Goal: Task Accomplishment & Management: Use online tool/utility

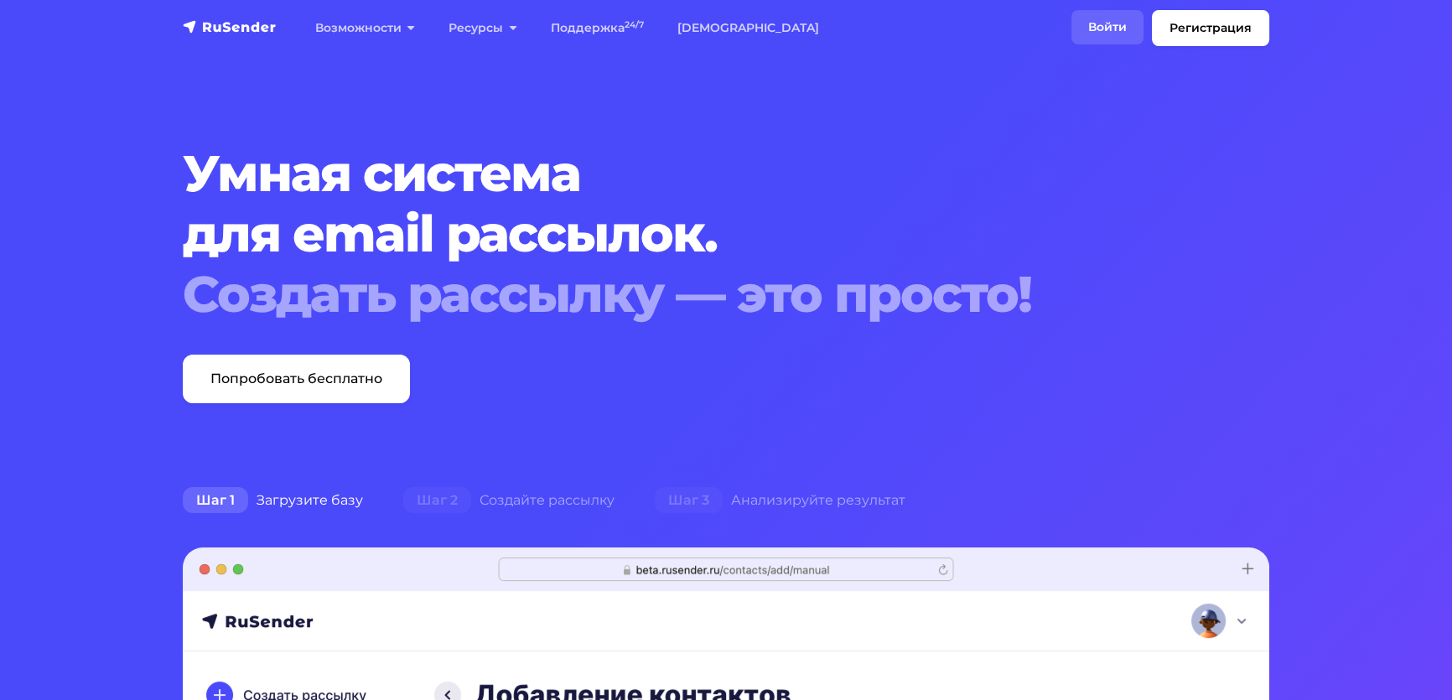
click at [1072, 34] on link "Войти" at bounding box center [1108, 27] width 72 height 34
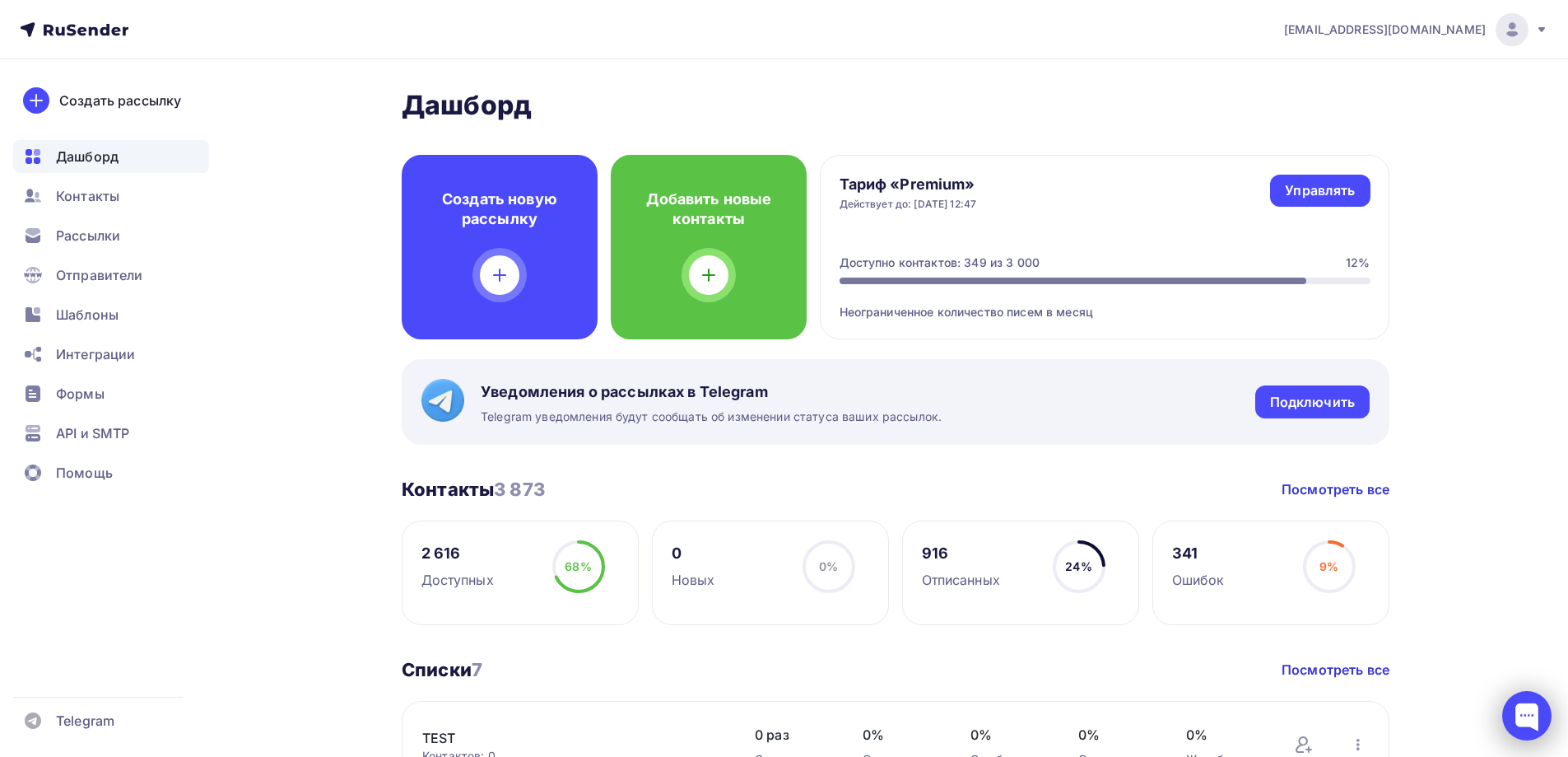
click at [1539, 712] on div at bounding box center [1527, 716] width 49 height 49
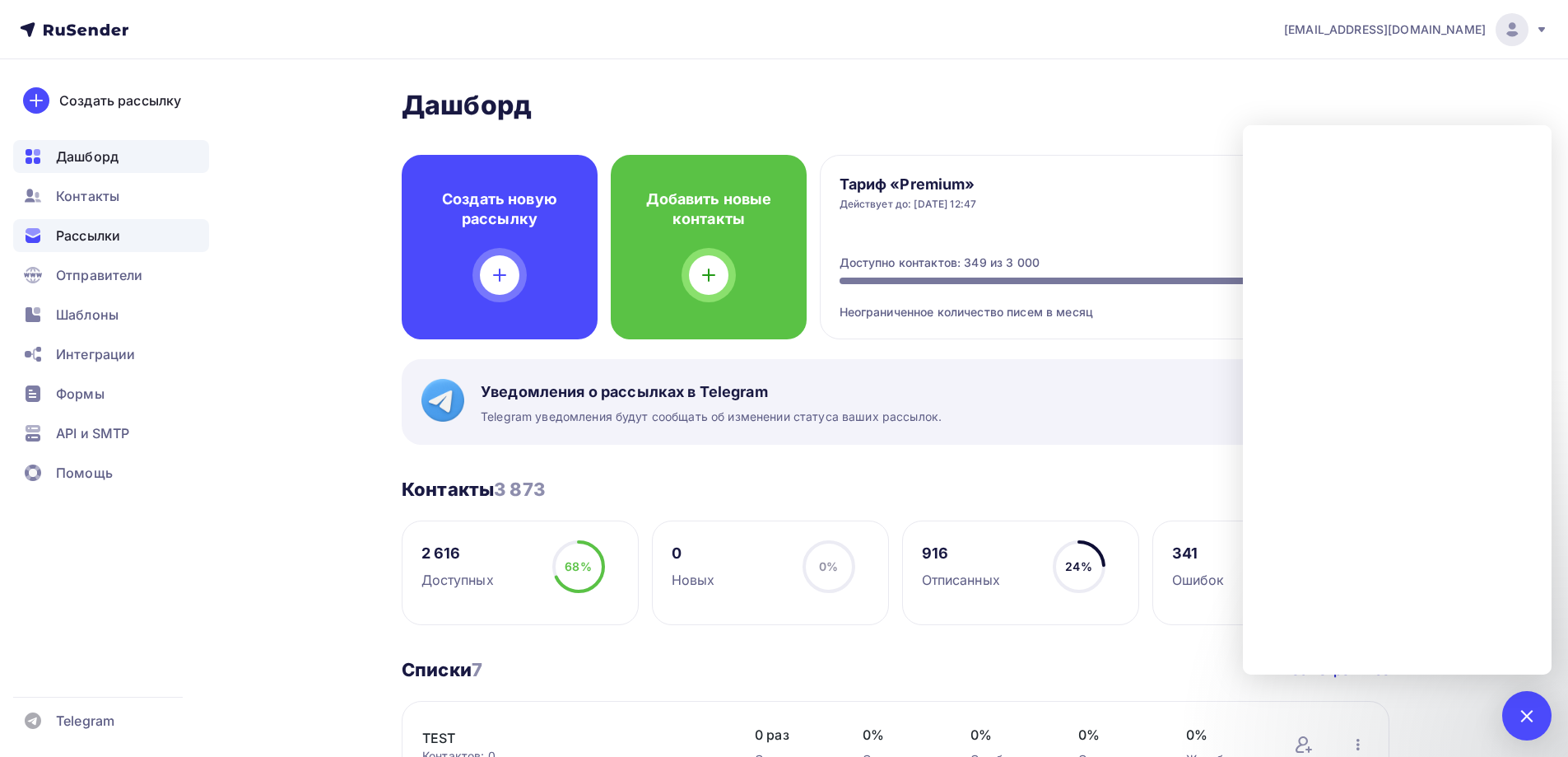
click at [99, 239] on span "Рассылки" at bounding box center [87, 236] width 64 height 20
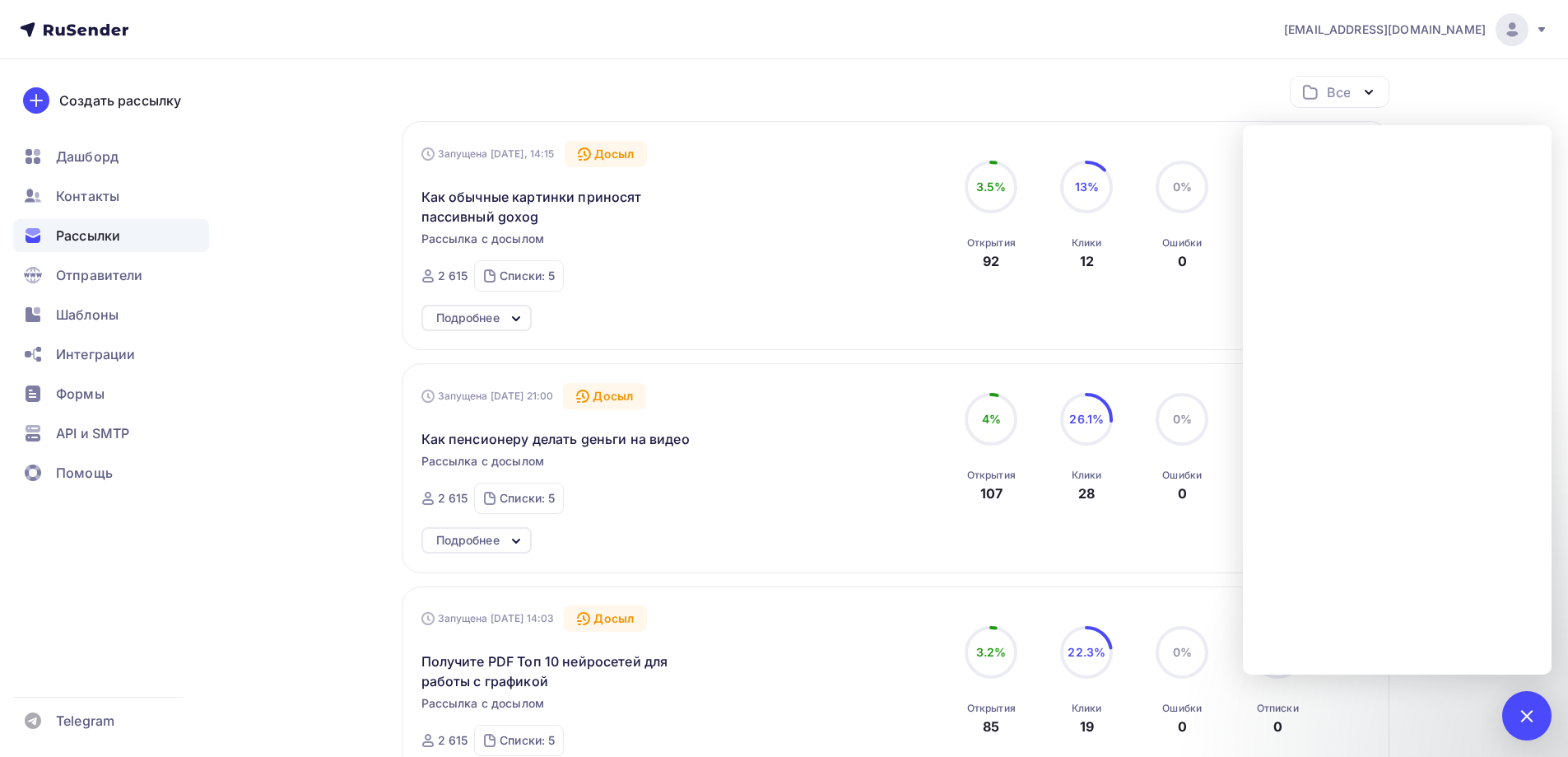
scroll to position [165, 0]
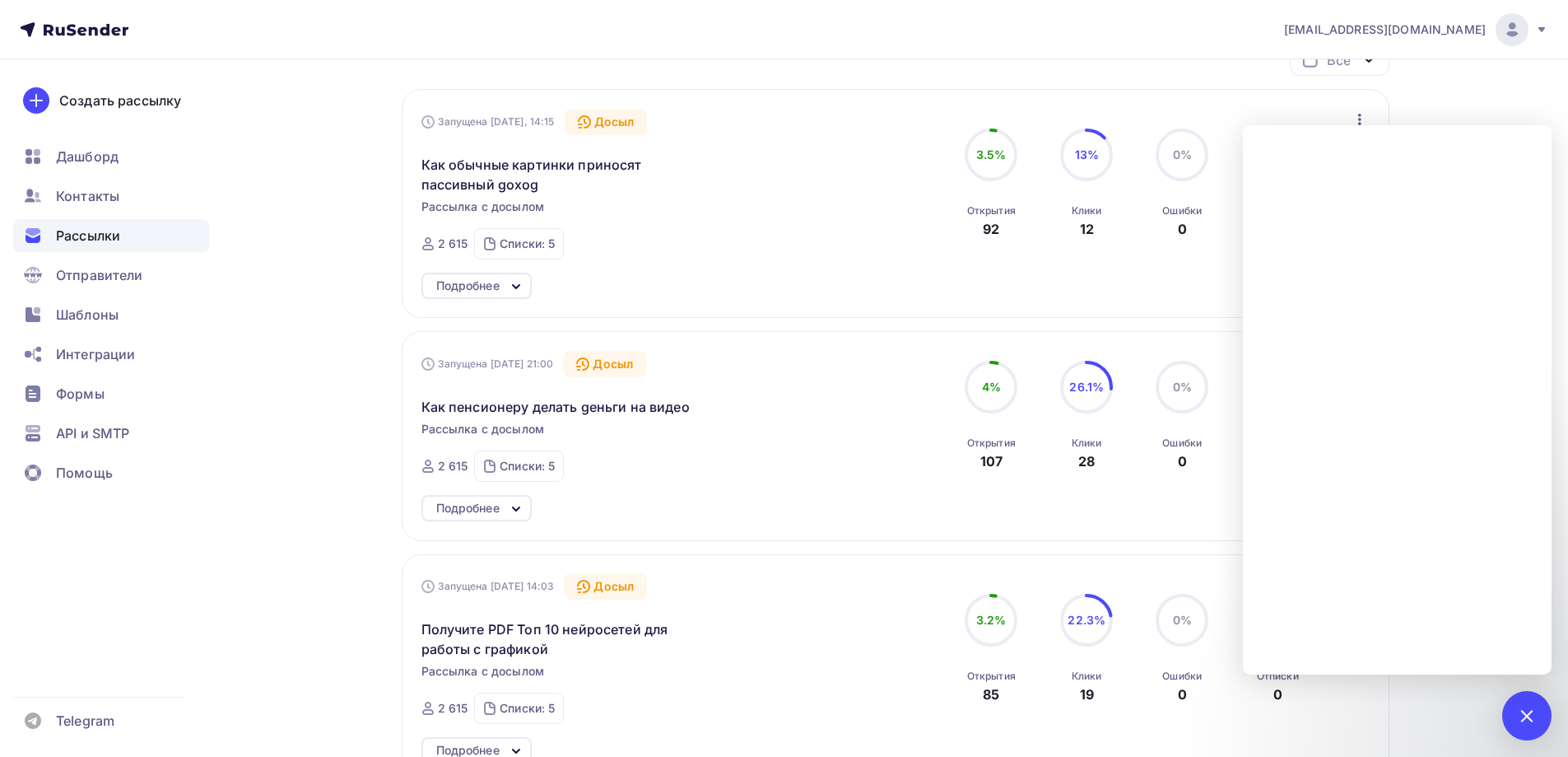
click at [512, 282] on icon at bounding box center [516, 287] width 20 height 20
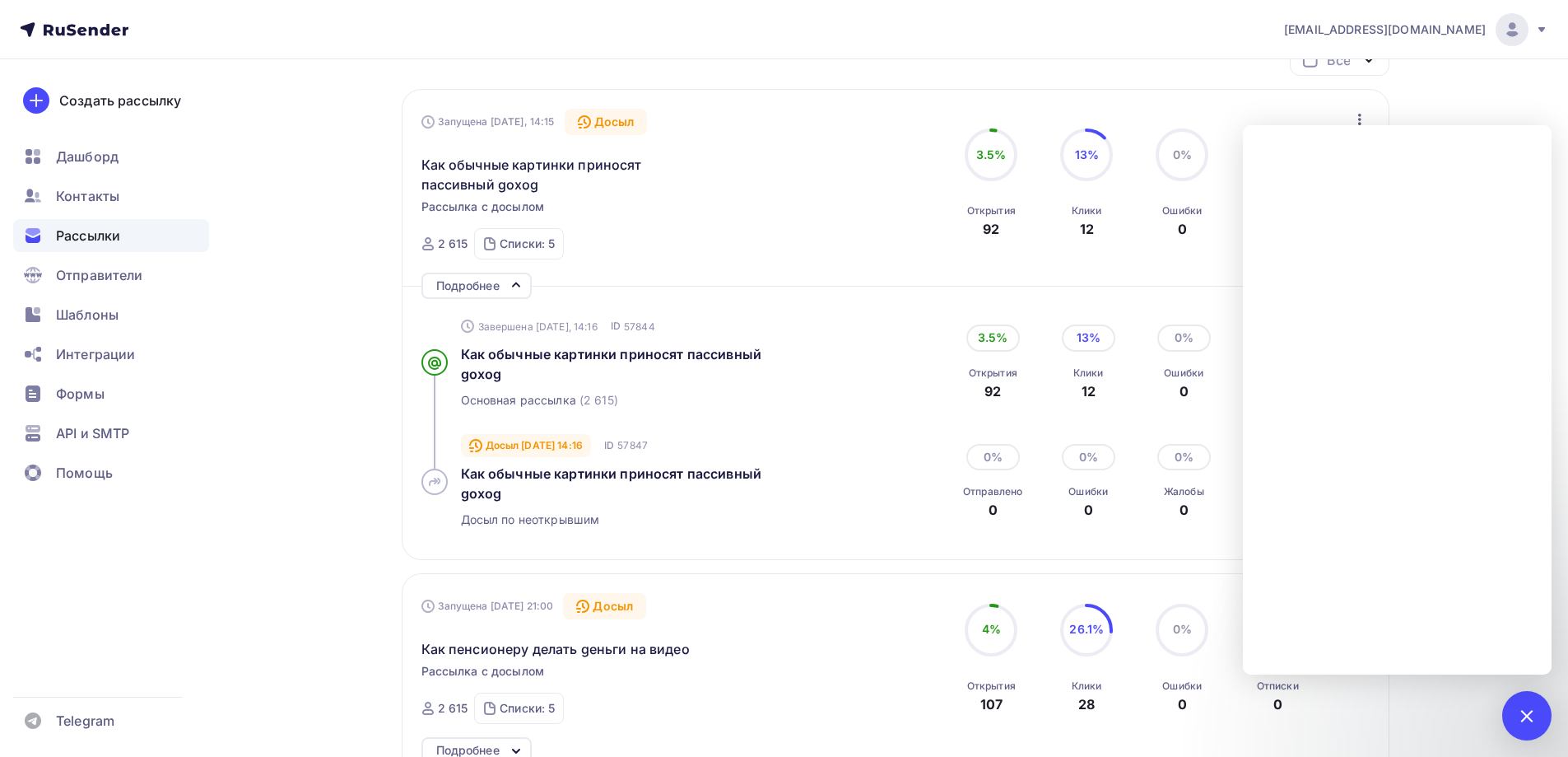
click at [512, 282] on icon at bounding box center [516, 285] width 20 height 20
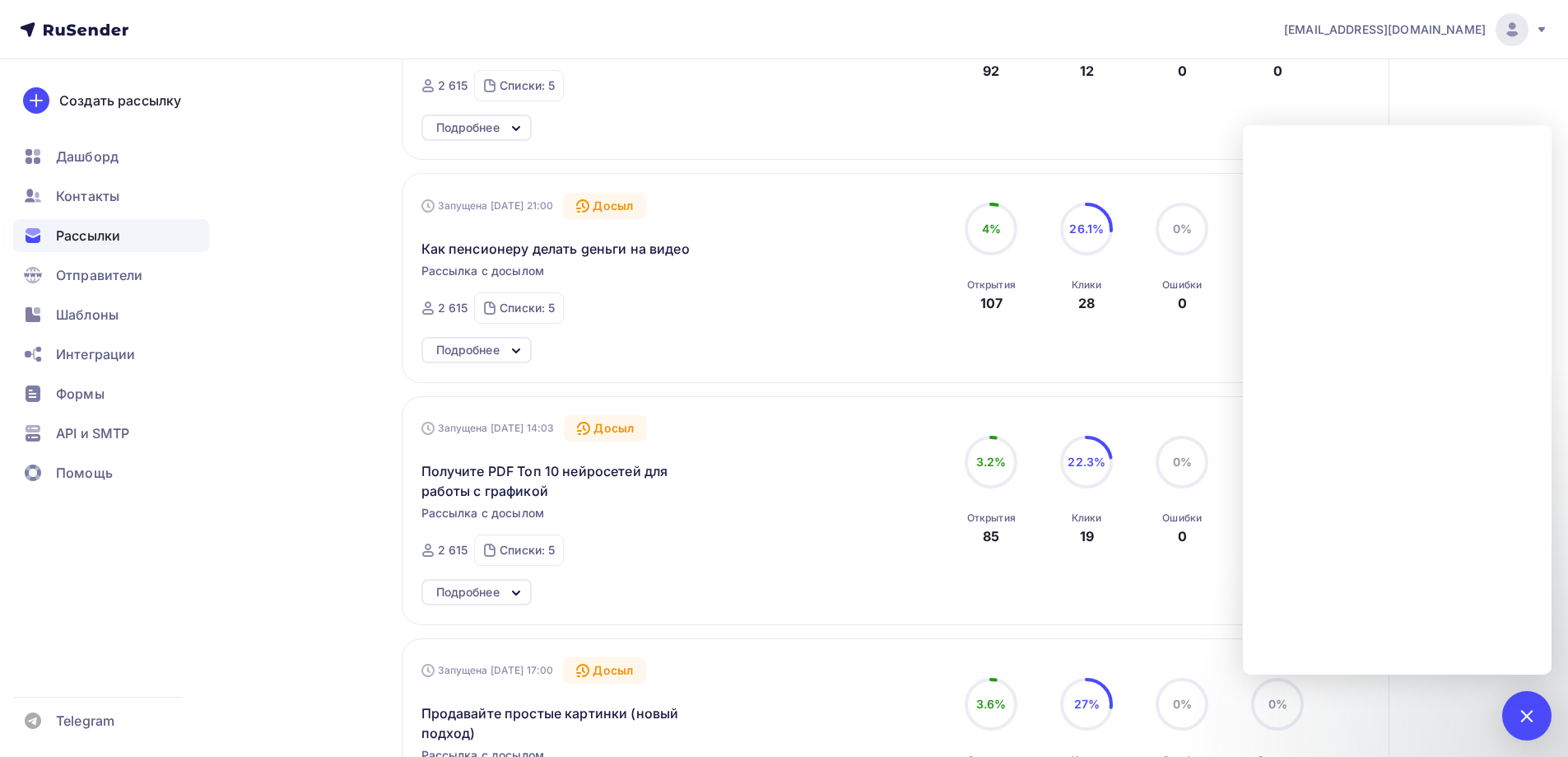
scroll to position [329, 0]
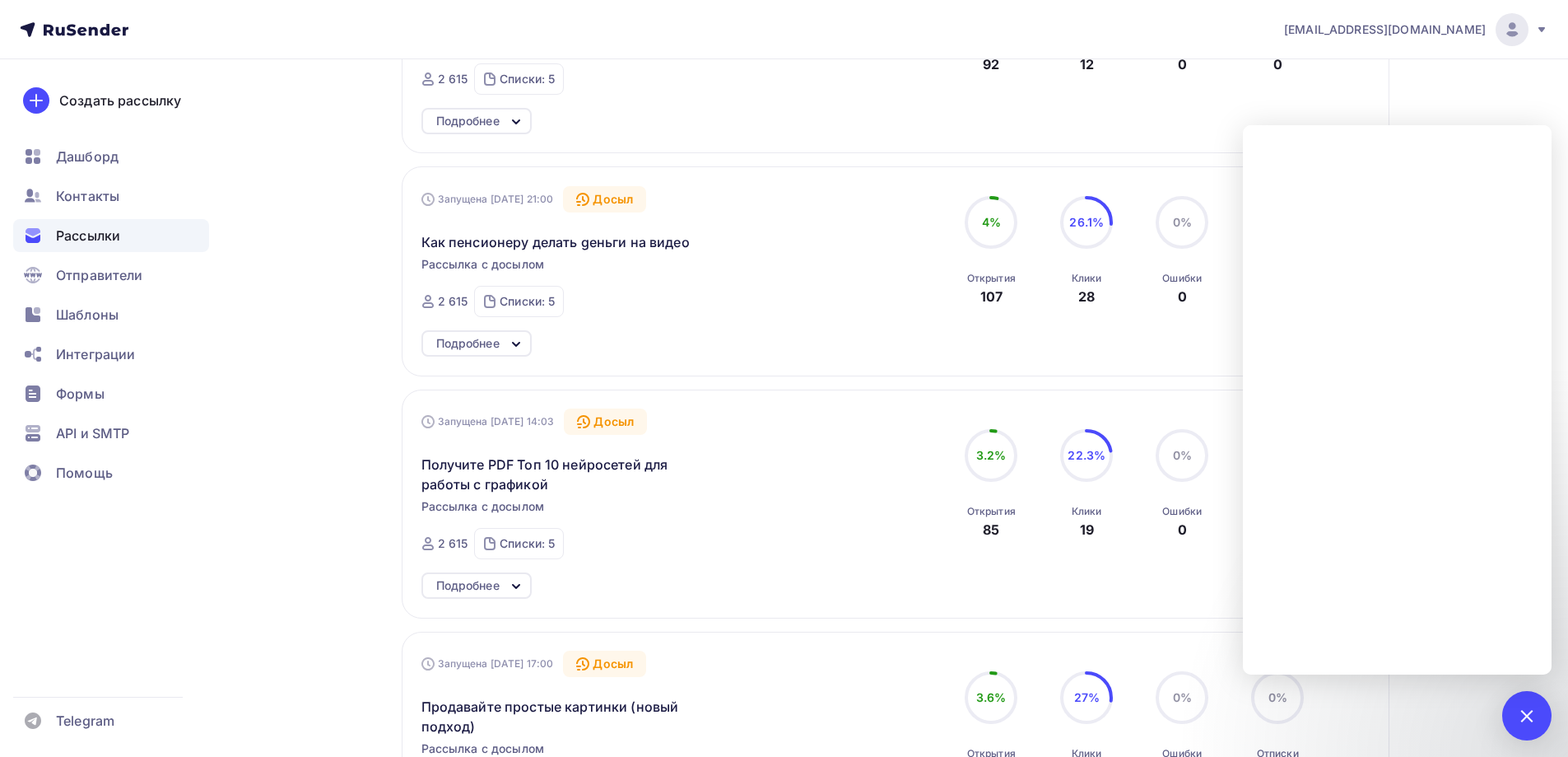
click at [524, 344] on icon at bounding box center [516, 344] width 20 height 20
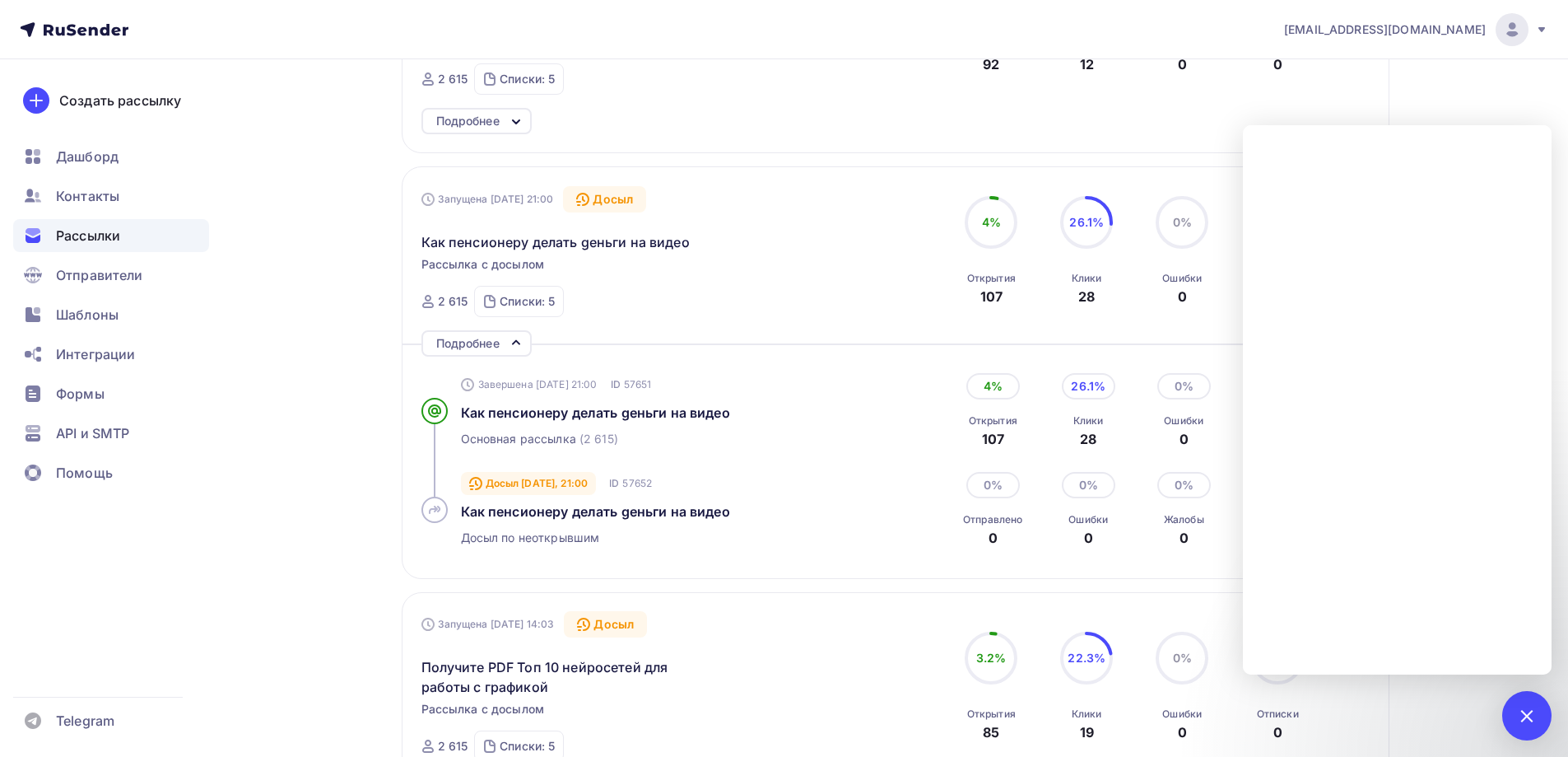
click at [517, 346] on icon at bounding box center [516, 343] width 20 height 20
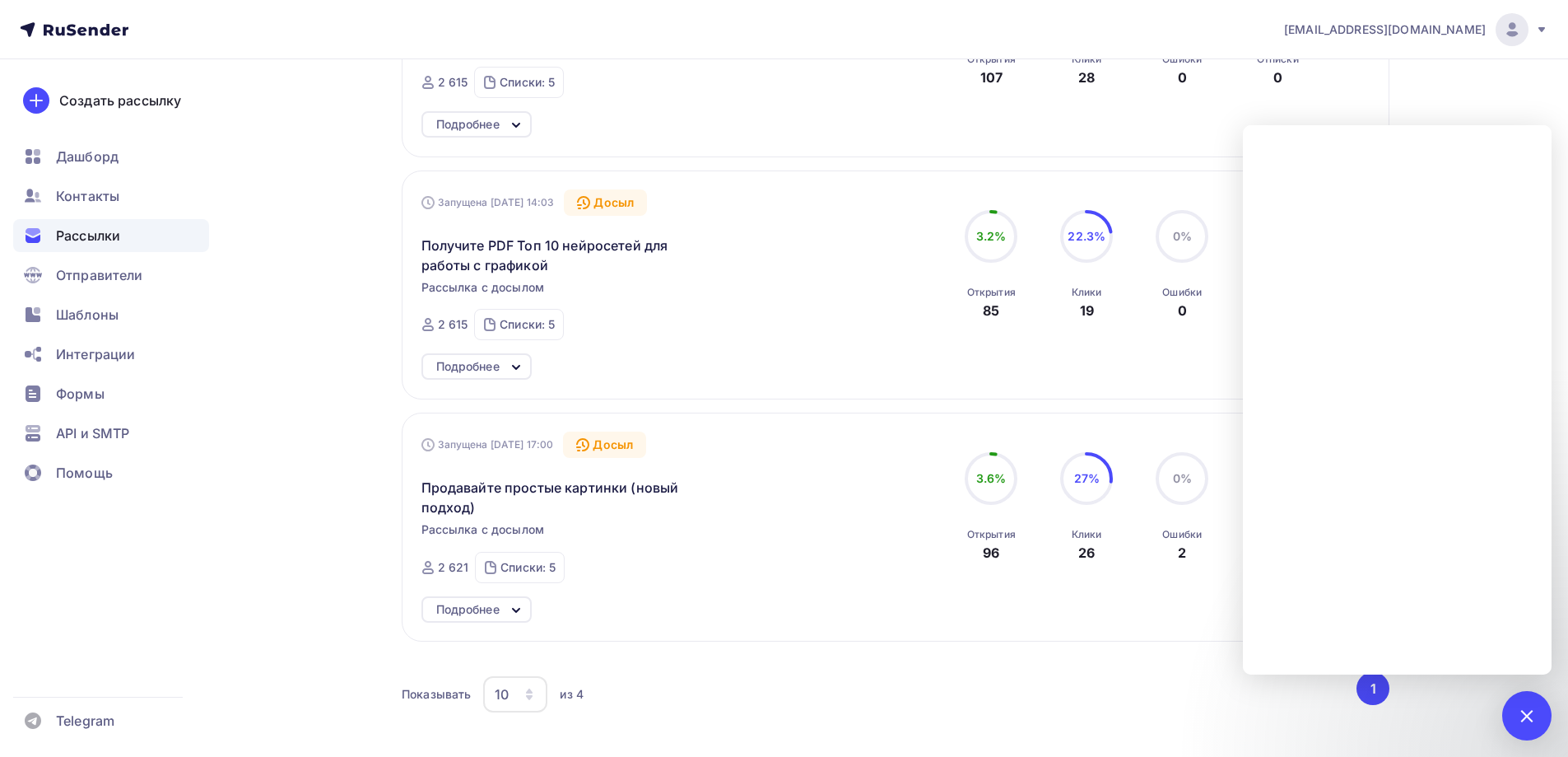
scroll to position [659, 0]
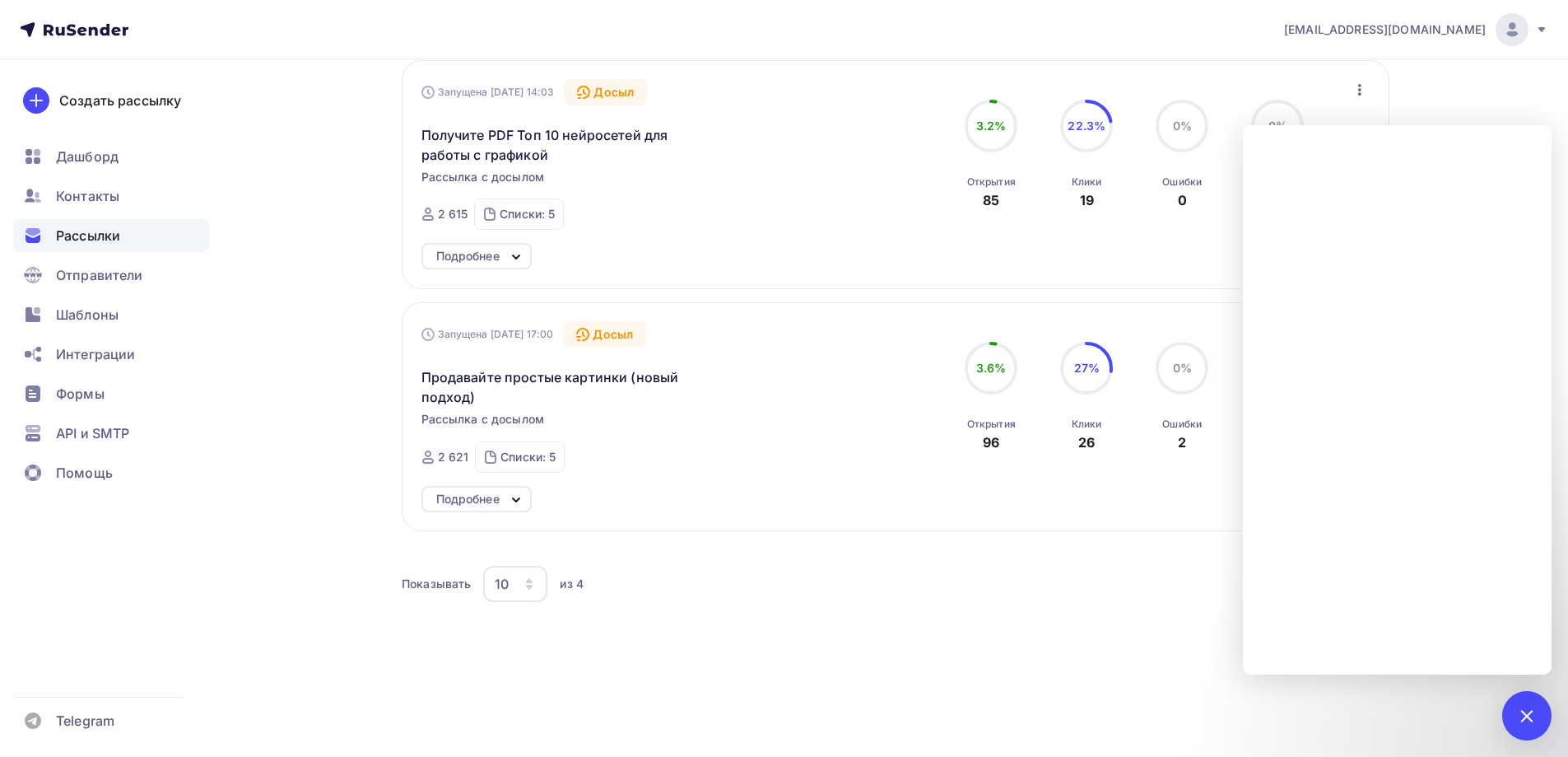
click at [521, 262] on icon at bounding box center [516, 257] width 20 height 20
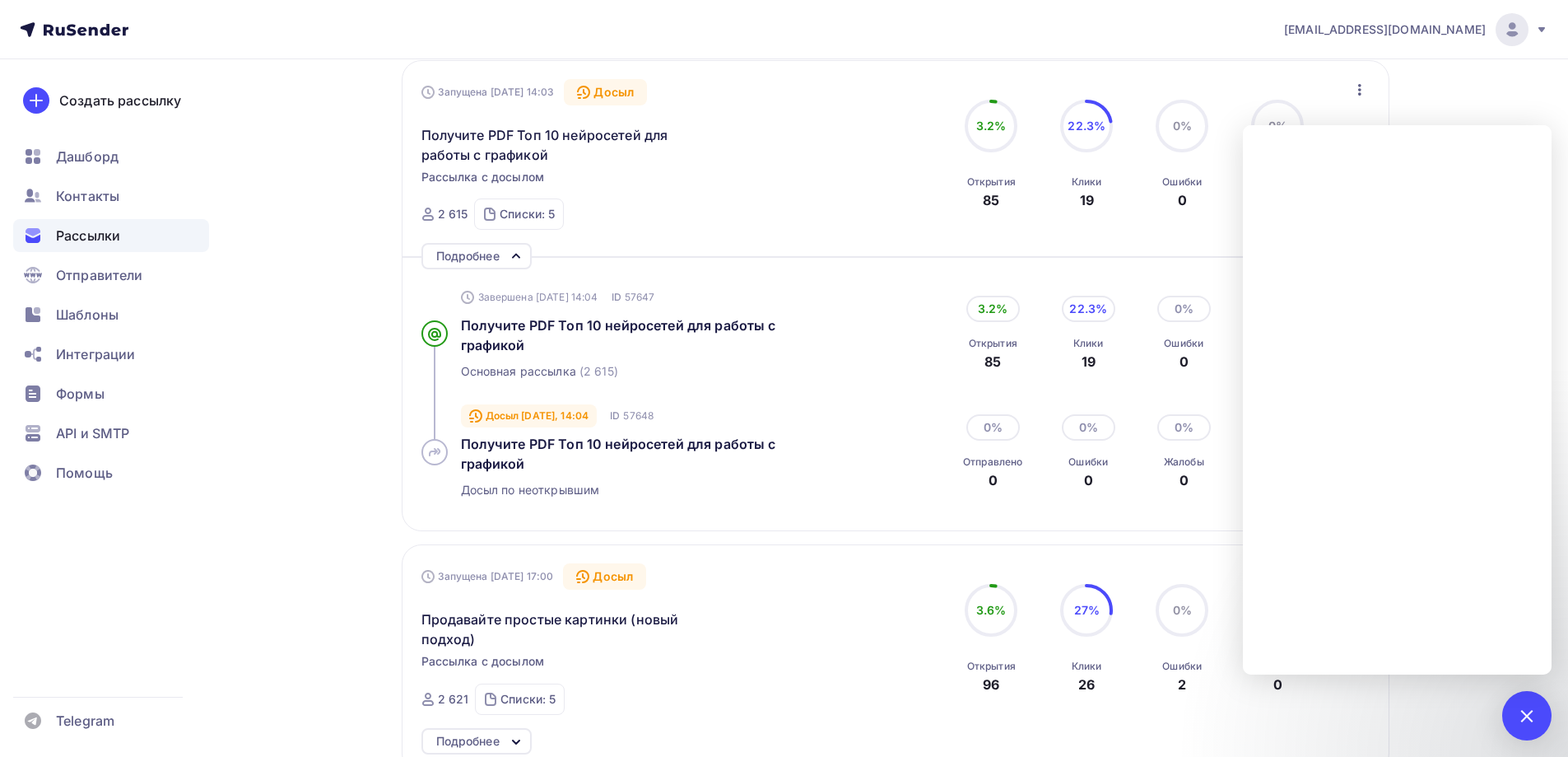
click at [520, 262] on icon at bounding box center [516, 256] width 20 height 20
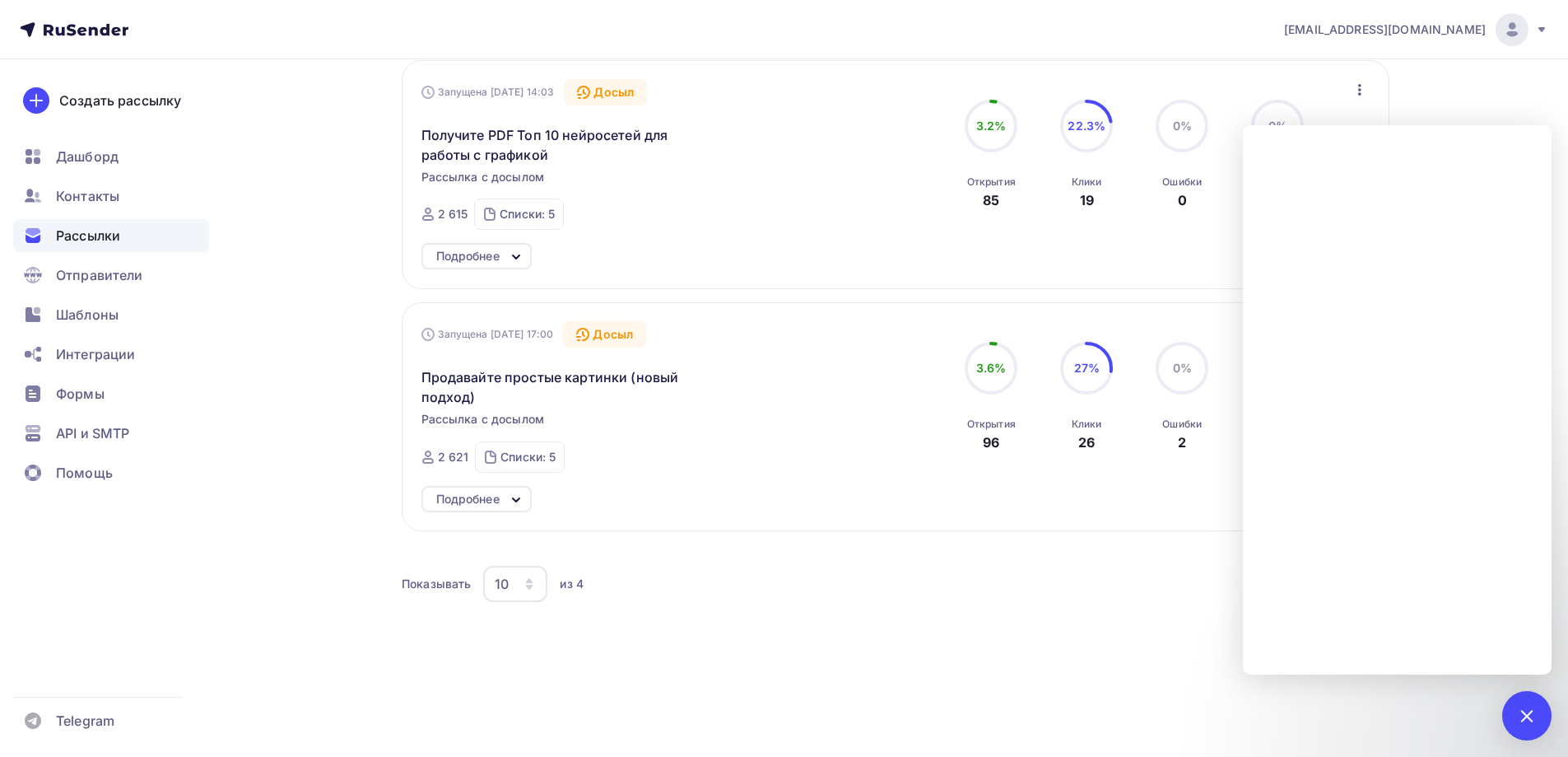
click at [513, 502] on icon at bounding box center [516, 500] width 20 height 20
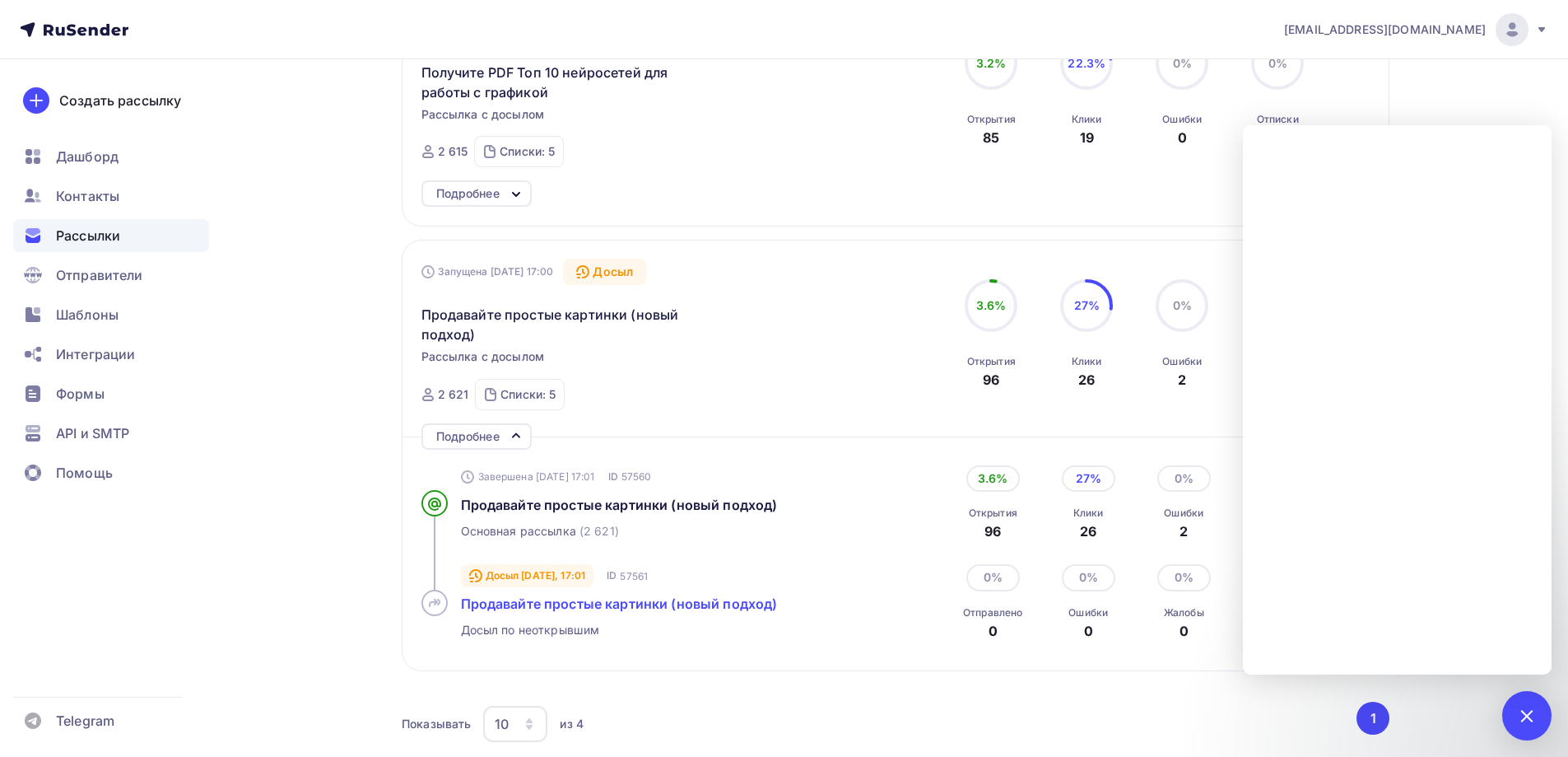
scroll to position [824, 0]
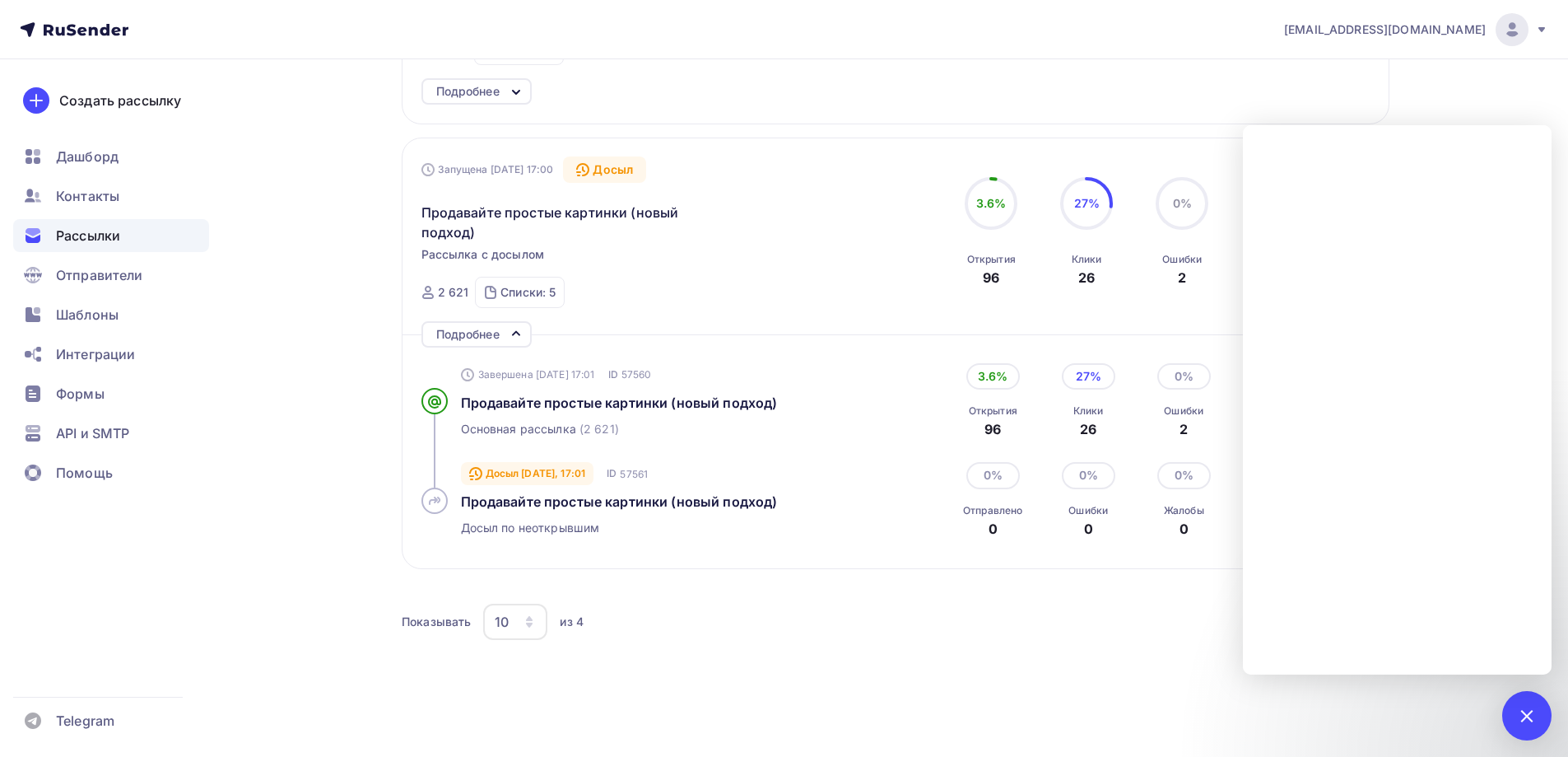
click at [321, 319] on div "Рассылки Рассылки Создать рассылку Черновики 1 Идущие 4 Завершенные 1009 Идущие…" at bounding box center [784, 22] width 1349 height 1572
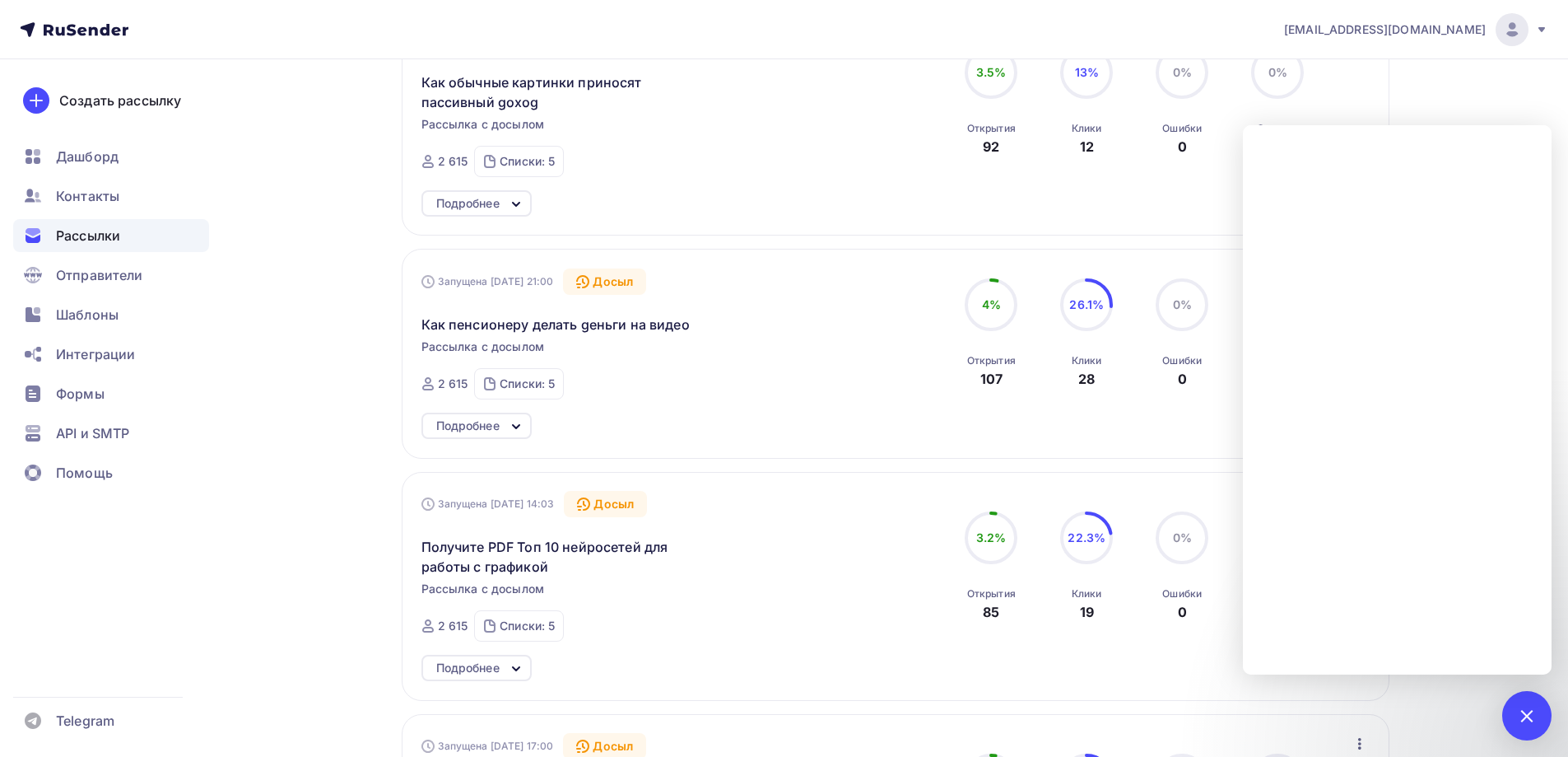
scroll to position [0, 0]
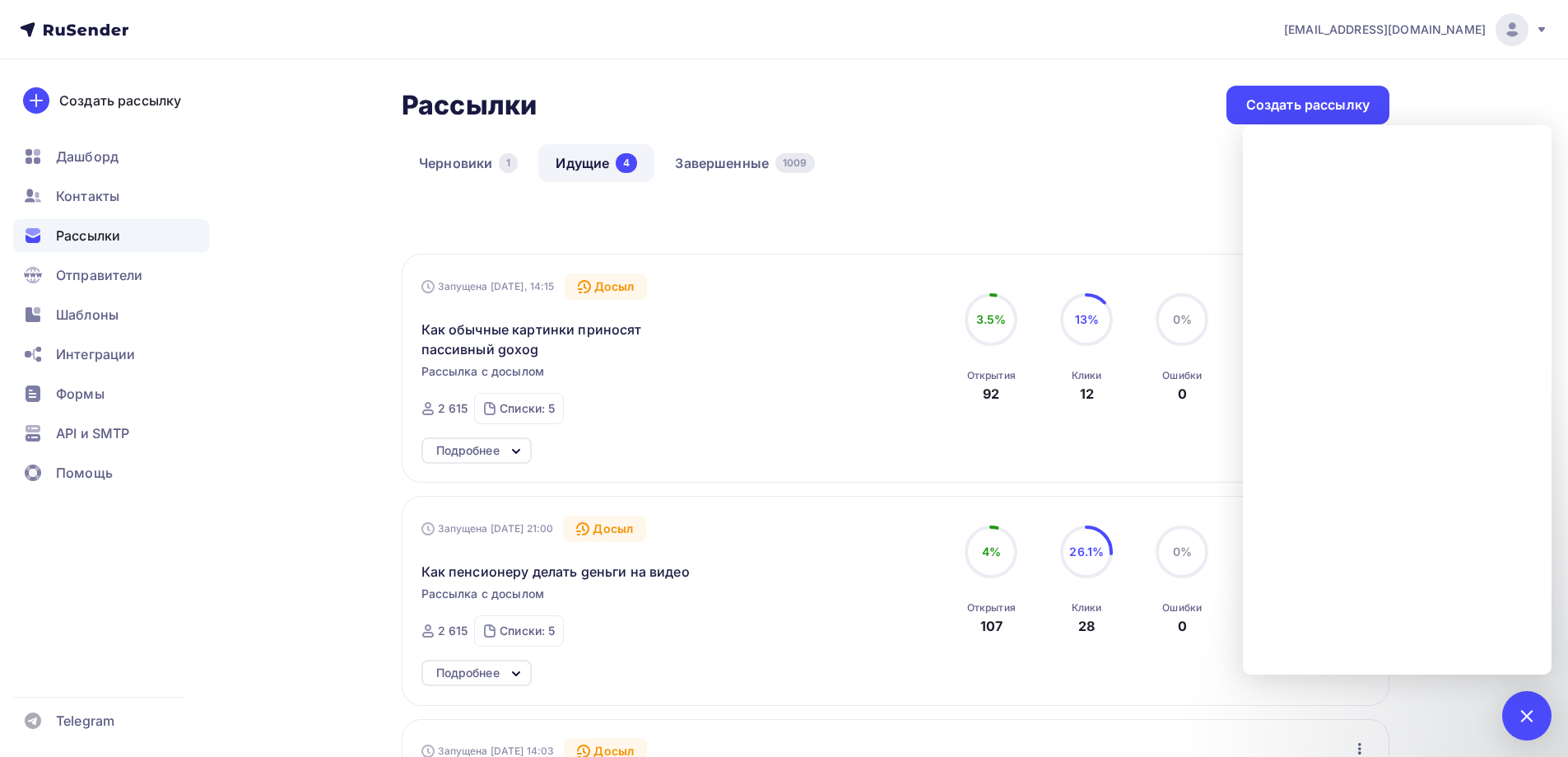
click at [597, 164] on link "Идущие 4" at bounding box center [596, 163] width 116 height 38
click at [587, 166] on link "Идущие 4" at bounding box center [596, 163] width 116 height 38
click at [573, 155] on link "Идущие 4" at bounding box center [596, 163] width 116 height 38
click at [102, 236] on span "Рассылки" at bounding box center [87, 236] width 64 height 20
click at [107, 237] on span "Рассылки" at bounding box center [87, 236] width 64 height 20
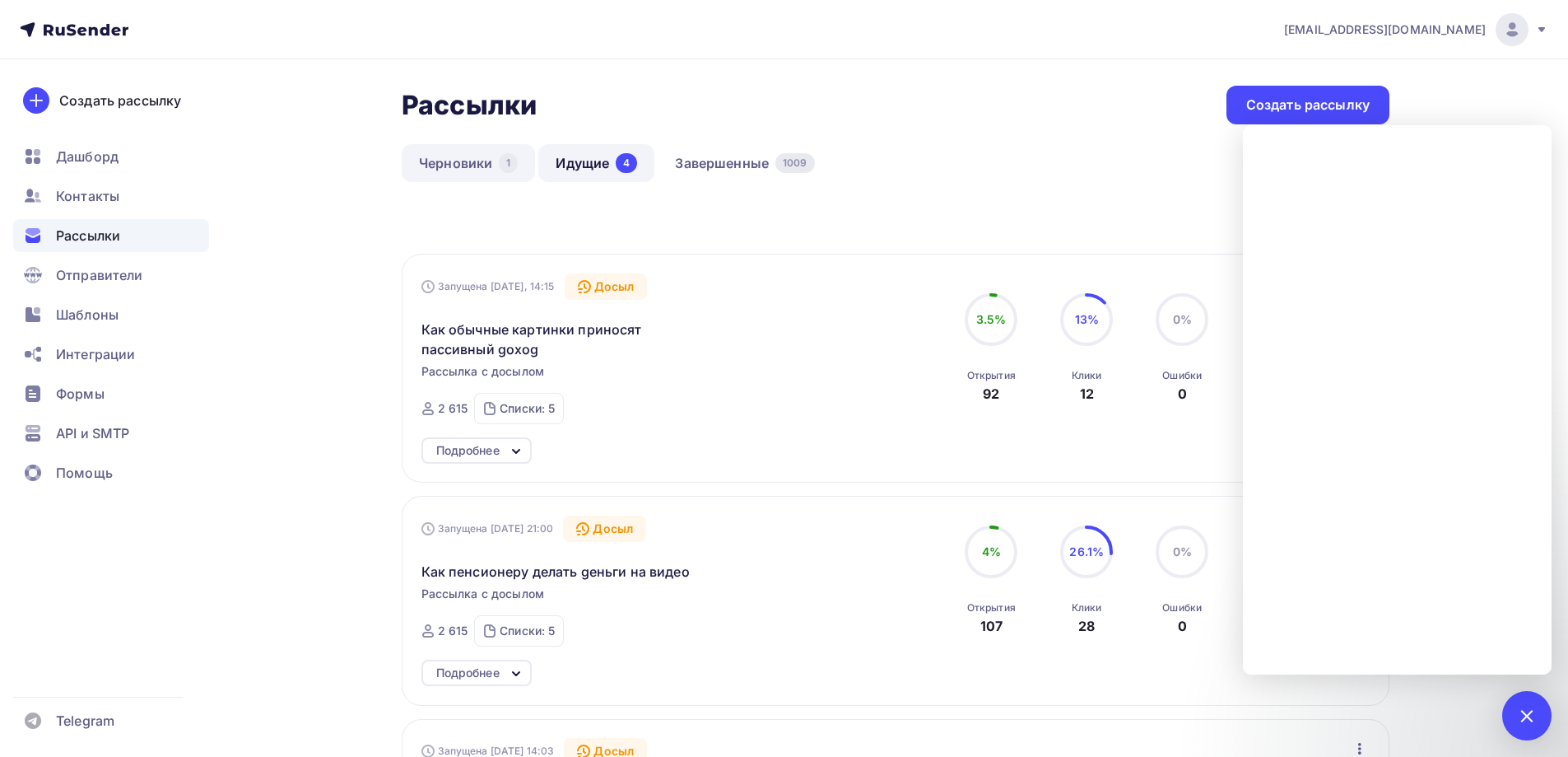
click at [458, 162] on link "Черновики 1" at bounding box center [468, 163] width 134 height 38
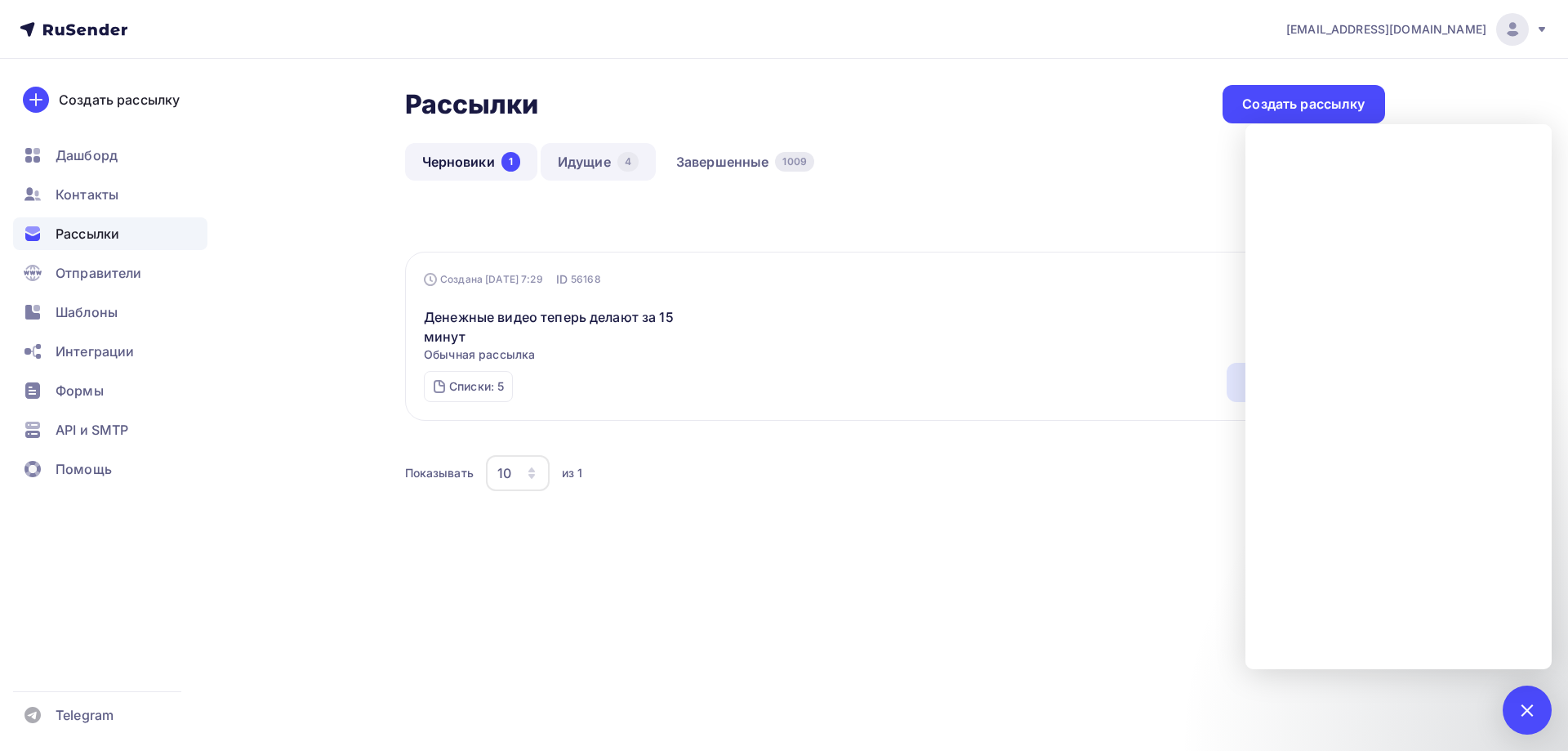
click at [596, 168] on link "Идущие 4" at bounding box center [598, 162] width 115 height 38
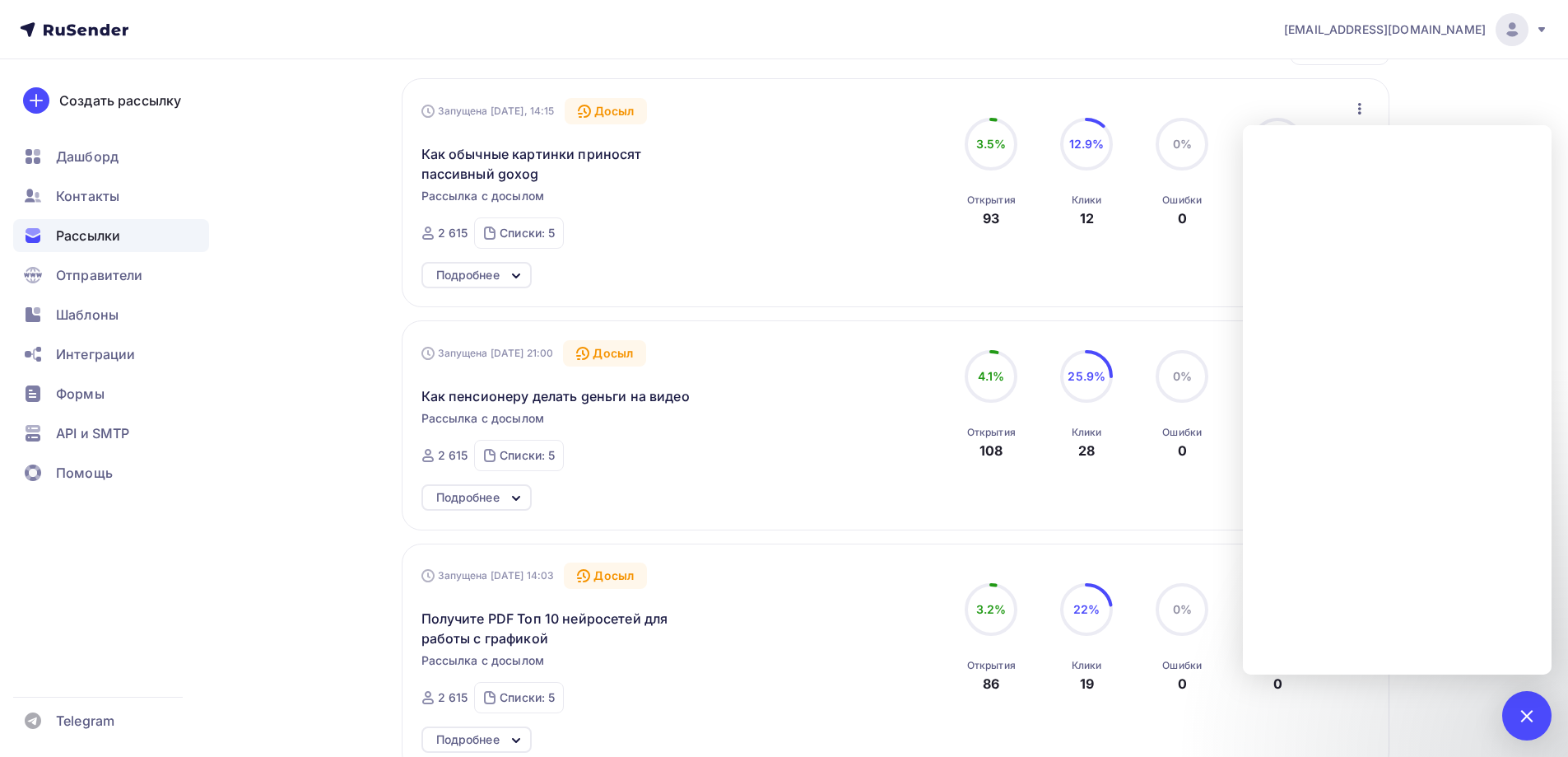
scroll to position [247, 0]
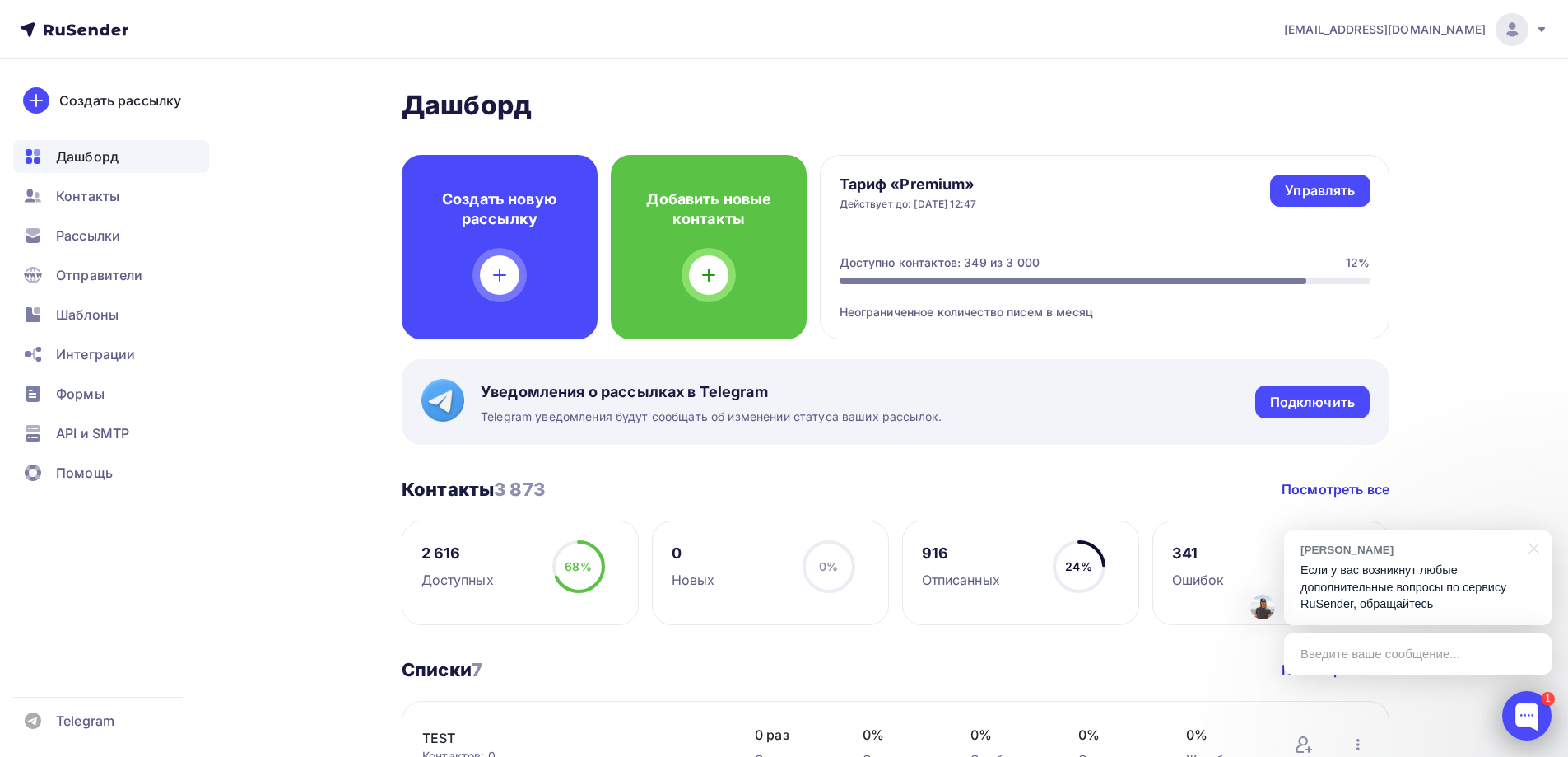
click at [1519, 706] on div at bounding box center [1527, 716] width 49 height 49
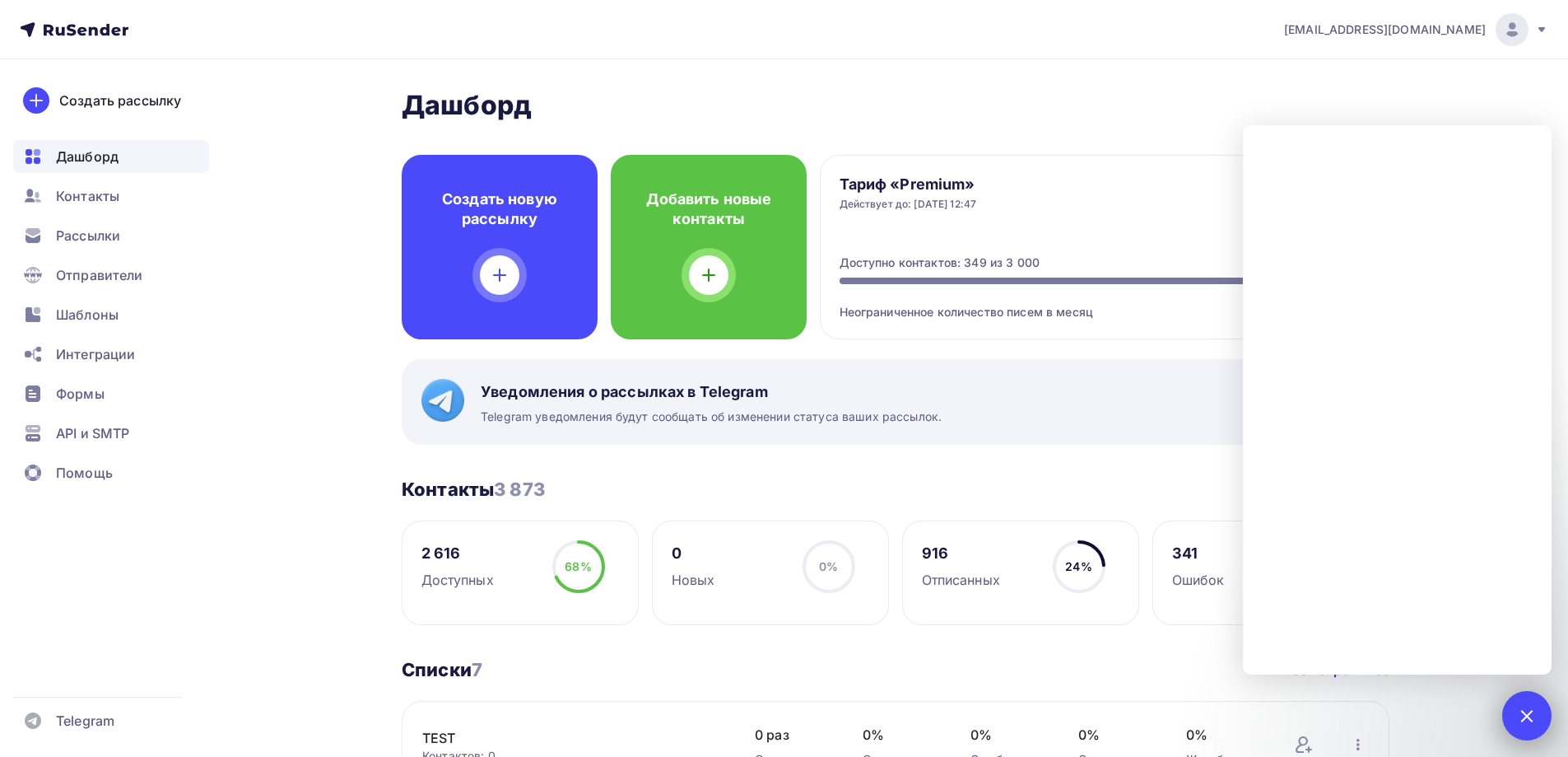
click at [1517, 715] on div at bounding box center [1527, 715] width 23 height 23
